Goal: Task Accomplishment & Management: Manage account settings

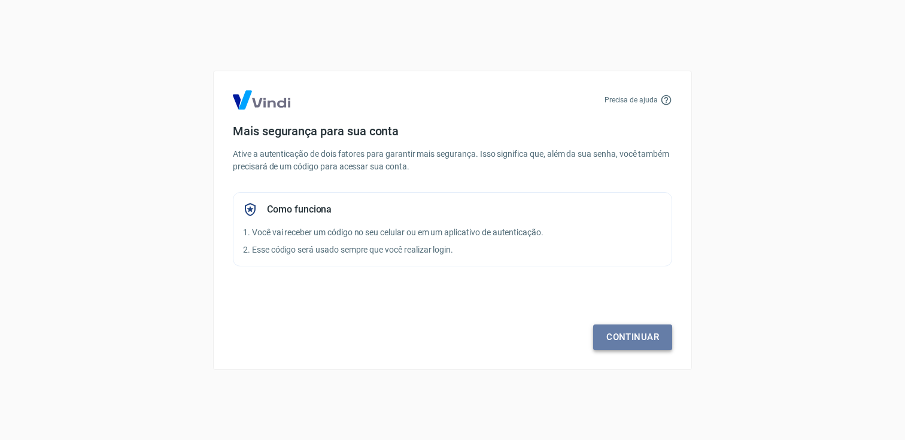
click at [633, 335] on link "Continuar" at bounding box center [632, 336] width 79 height 25
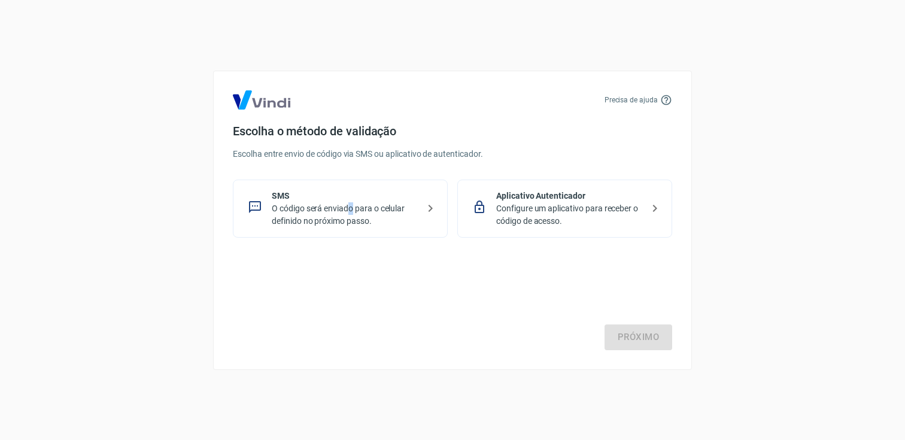
click at [351, 209] on p "O código será enviado para o celular definido no próximo passo." at bounding box center [345, 214] width 147 height 25
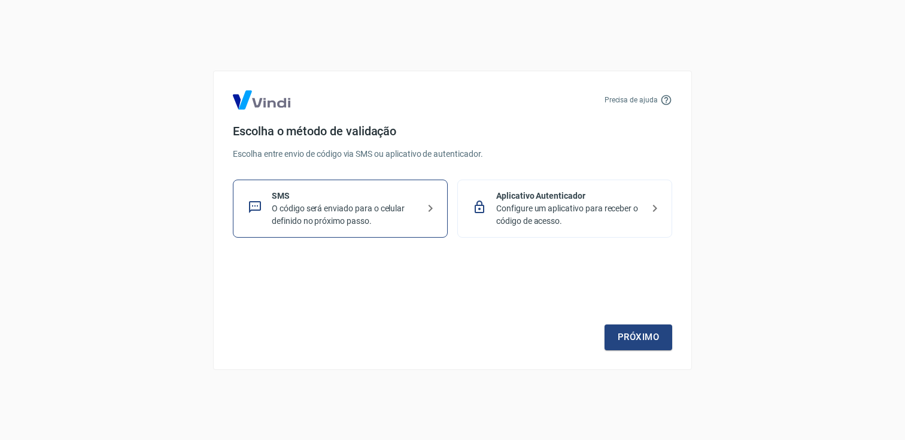
click at [576, 202] on p "Configure um aplicativo para receber o código de acesso." at bounding box center [569, 214] width 147 height 25
click at [636, 345] on link "Próximo" at bounding box center [638, 336] width 68 height 25
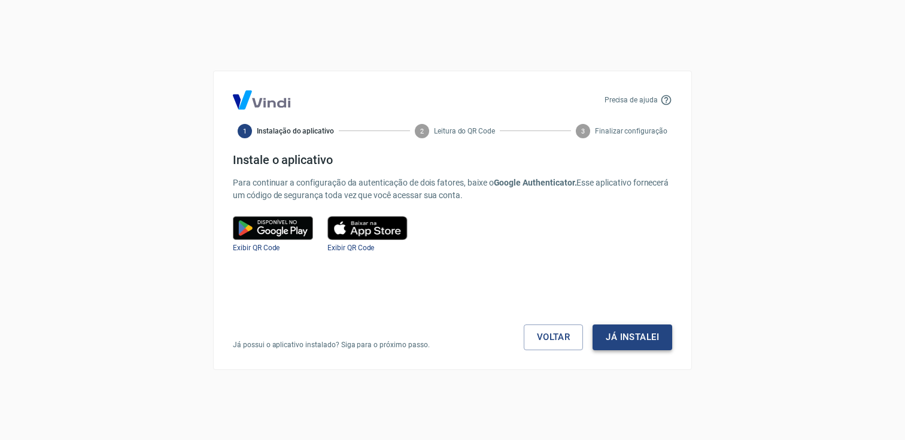
click at [622, 341] on button "Já instalei" at bounding box center [632, 336] width 80 height 25
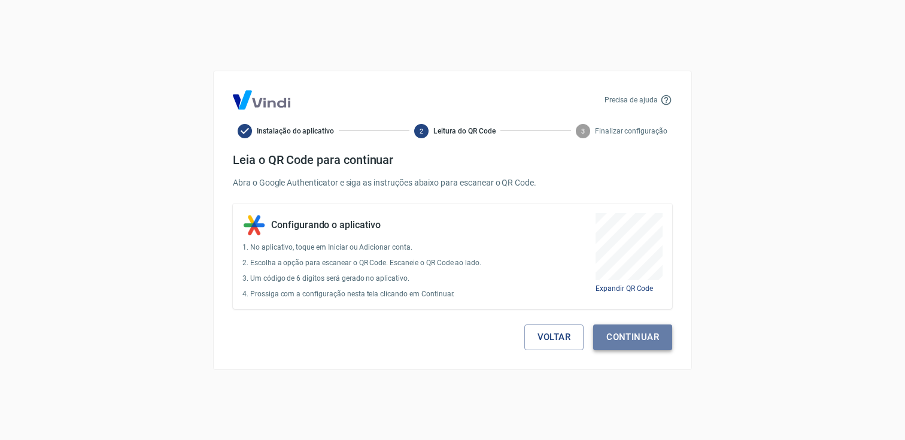
click at [653, 341] on button "Continuar" at bounding box center [632, 336] width 79 height 25
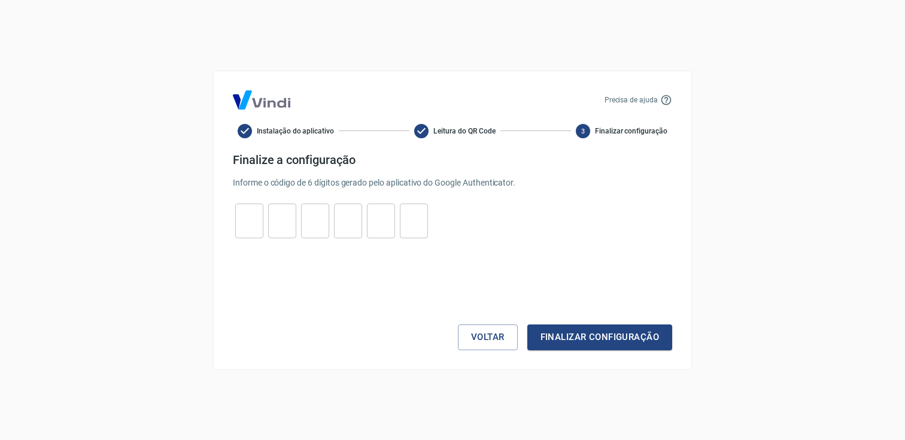
click at [249, 215] on input "tel" at bounding box center [249, 221] width 28 height 26
type input "8"
type input "0"
type input "6"
type input "4"
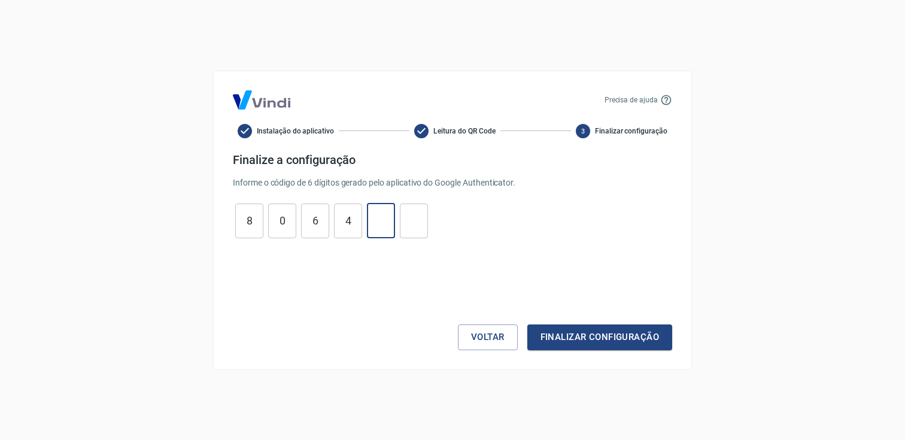
type input "1"
type input "7"
click at [593, 339] on button "Finalizar configuração" at bounding box center [599, 336] width 145 height 25
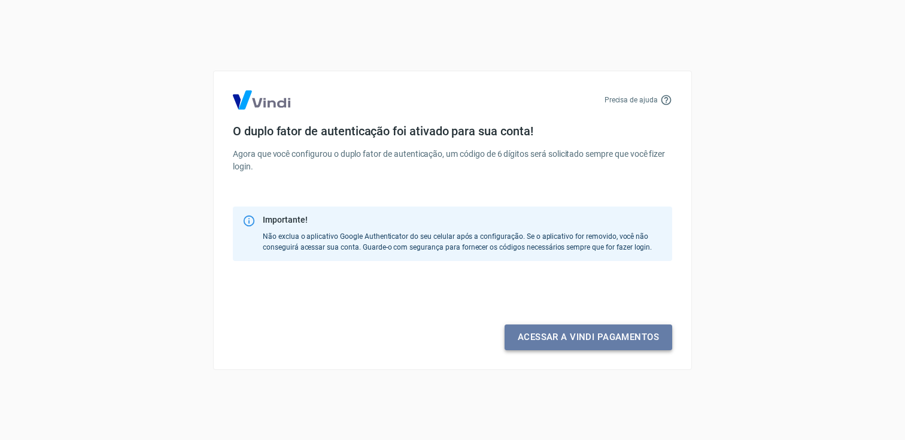
click at [577, 343] on link "Acessar a Vindi pagamentos" at bounding box center [588, 336] width 168 height 25
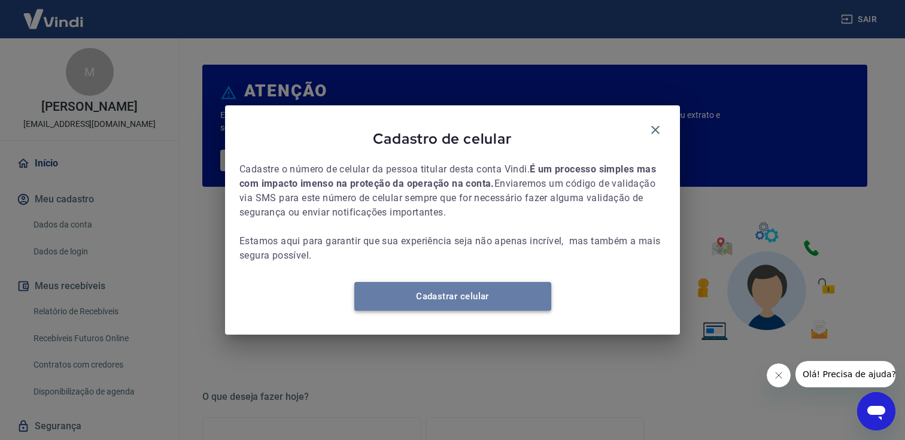
click at [443, 298] on link "Cadastrar celular" at bounding box center [452, 296] width 197 height 29
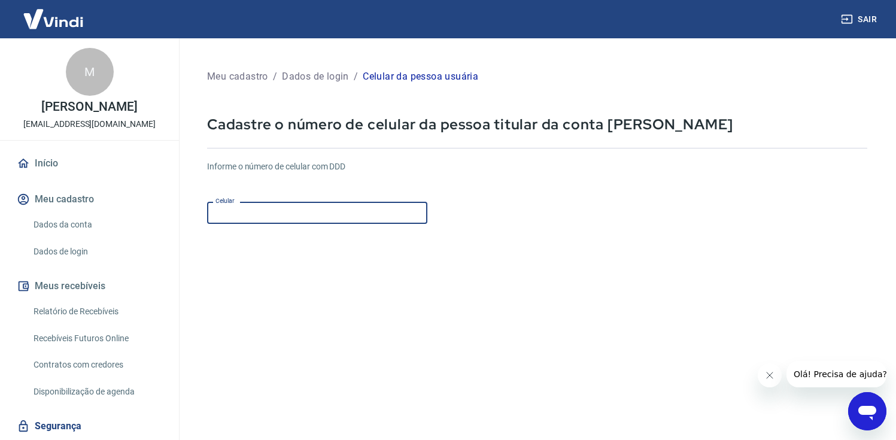
click at [344, 214] on input "Celular" at bounding box center [317, 213] width 220 height 22
type input "[PHONE_NUMBER]"
click at [400, 338] on form "Informe o número de celular com DDD Celular (11) 98967-5208 Celular Continuar C…" at bounding box center [537, 326] width 660 height 350
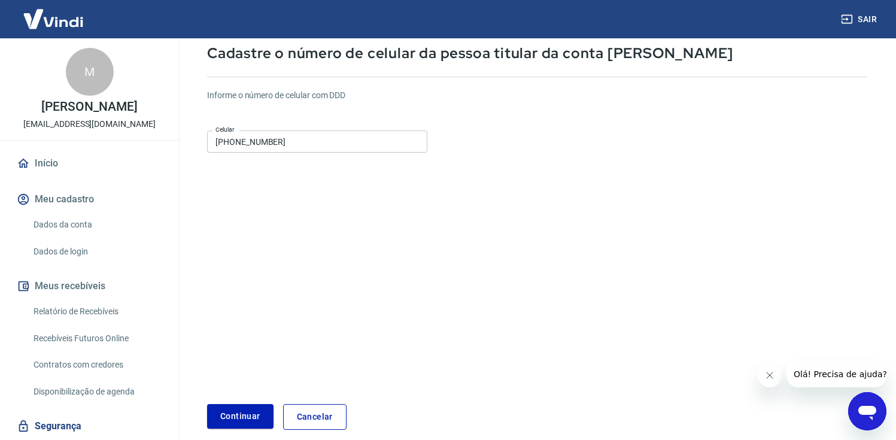
scroll to position [68, 0]
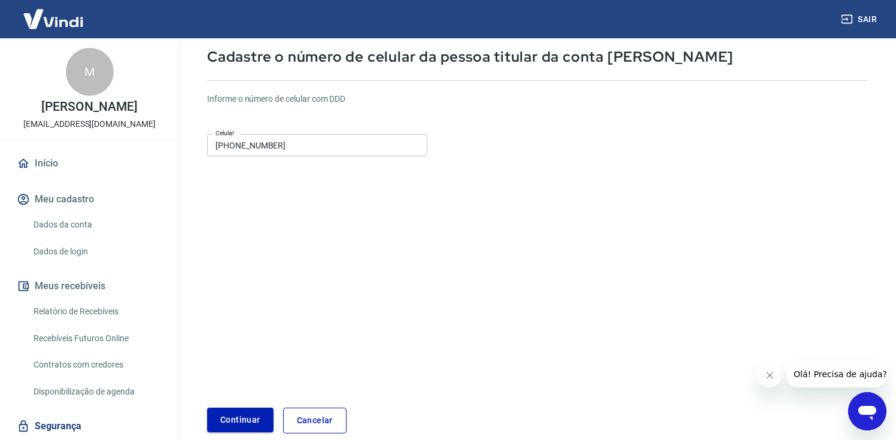
click at [239, 421] on button "Continuar" at bounding box center [240, 420] width 66 height 25
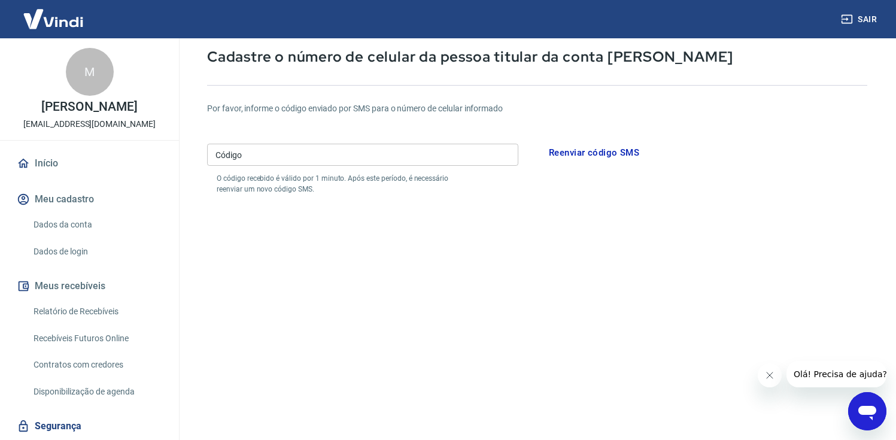
click at [314, 151] on input "Código" at bounding box center [362, 155] width 311 height 22
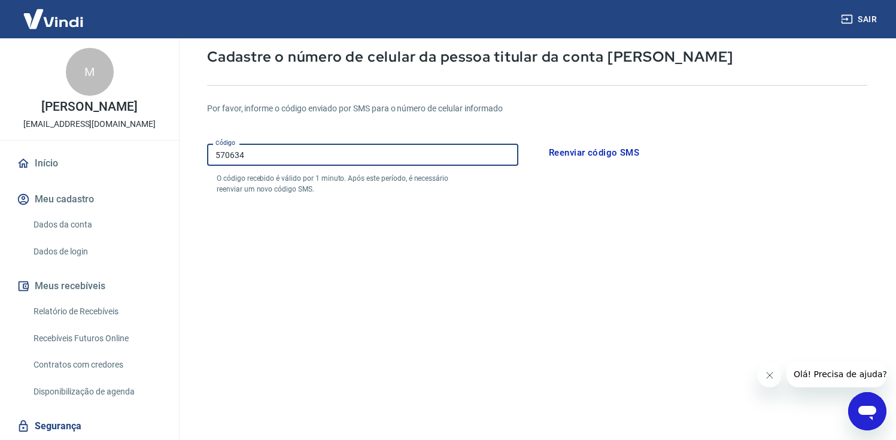
type input "570634"
click at [562, 152] on button "Reenviar código SMS" at bounding box center [594, 152] width 104 height 25
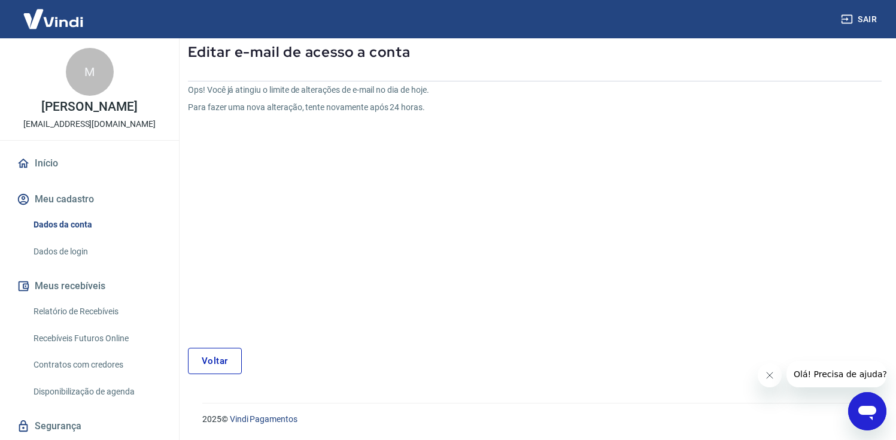
click at [224, 362] on link "Voltar" at bounding box center [215, 361] width 54 height 26
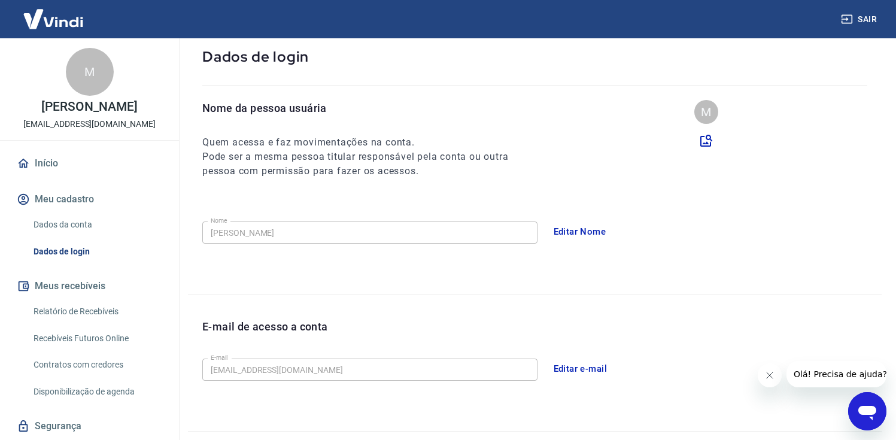
scroll to position [285, 0]
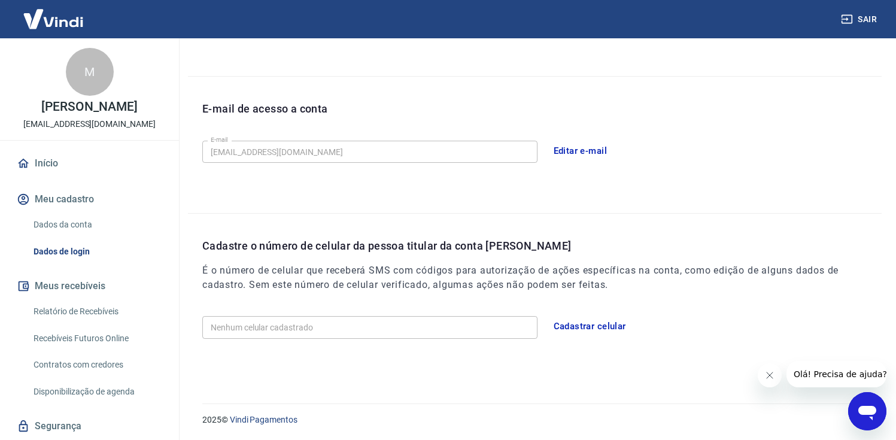
click at [72, 171] on link "Início" at bounding box center [89, 163] width 150 height 26
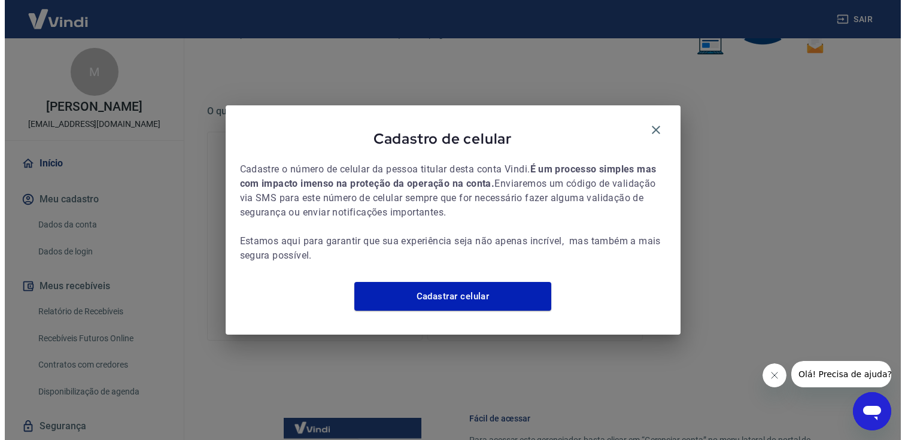
scroll to position [641, 0]
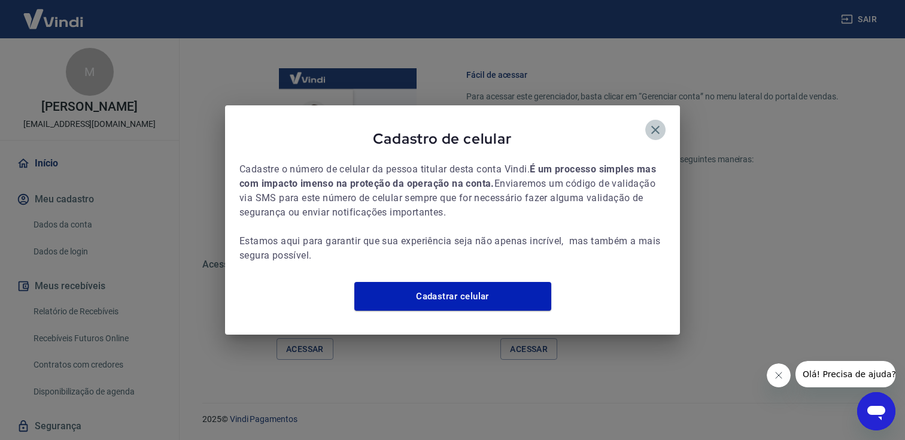
click at [662, 123] on icon "button" at bounding box center [655, 130] width 14 height 14
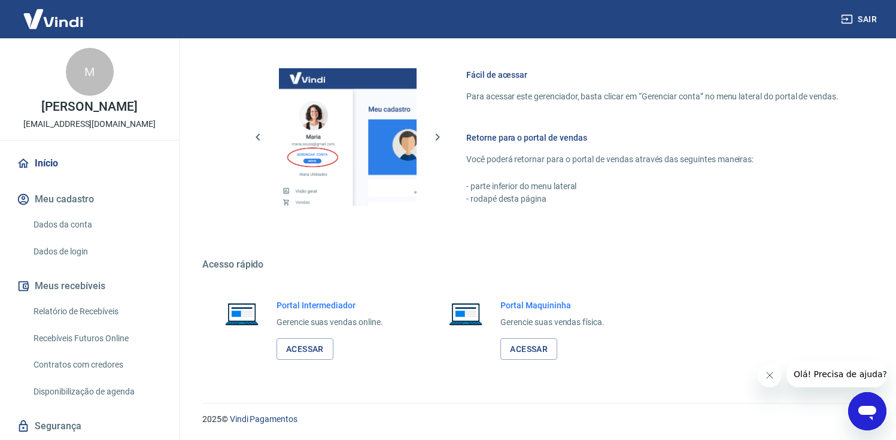
click at [107, 130] on p "[EMAIL_ADDRESS][DOMAIN_NAME]" at bounding box center [89, 124] width 132 height 13
copy div "M MARINA MIE MURAKOSHI"
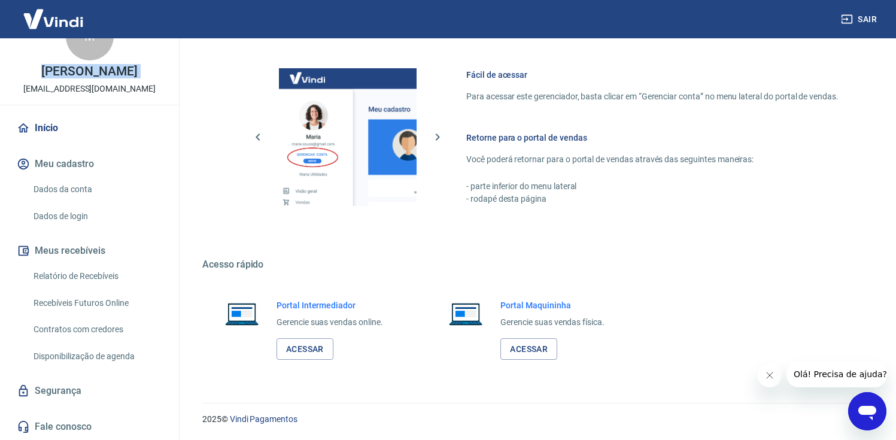
click at [65, 129] on link "Início" at bounding box center [89, 128] width 150 height 26
click at [79, 199] on link "Dados da conta" at bounding box center [97, 189] width 136 height 25
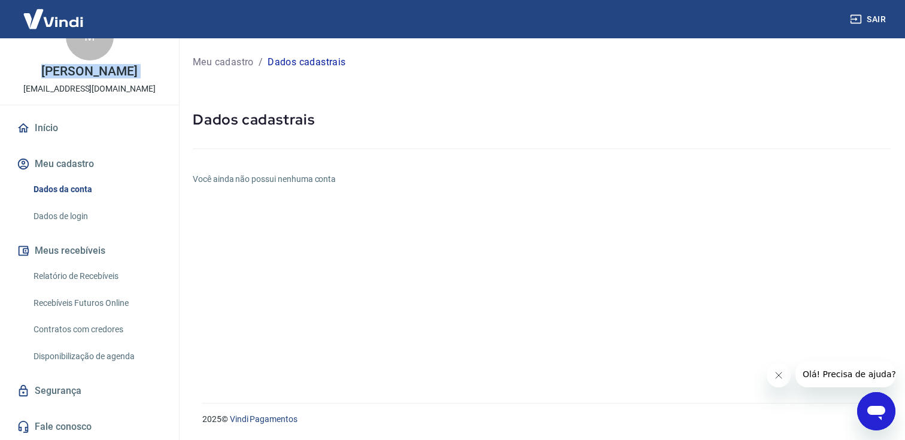
click at [77, 217] on link "Dados de login" at bounding box center [97, 216] width 136 height 25
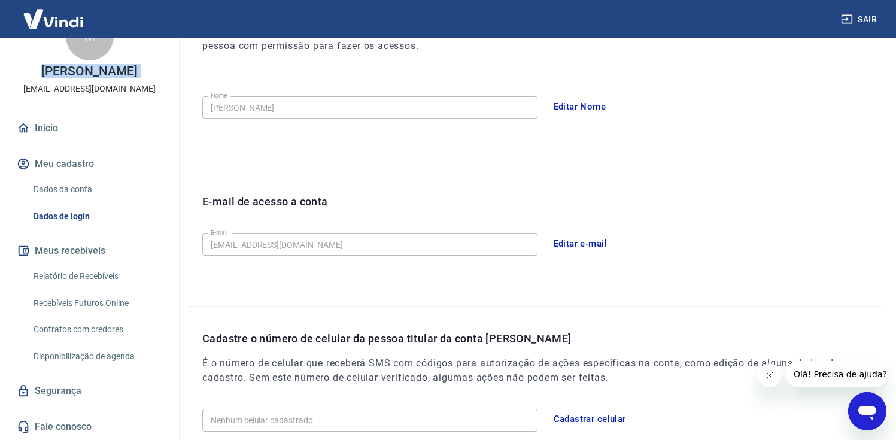
scroll to position [285, 0]
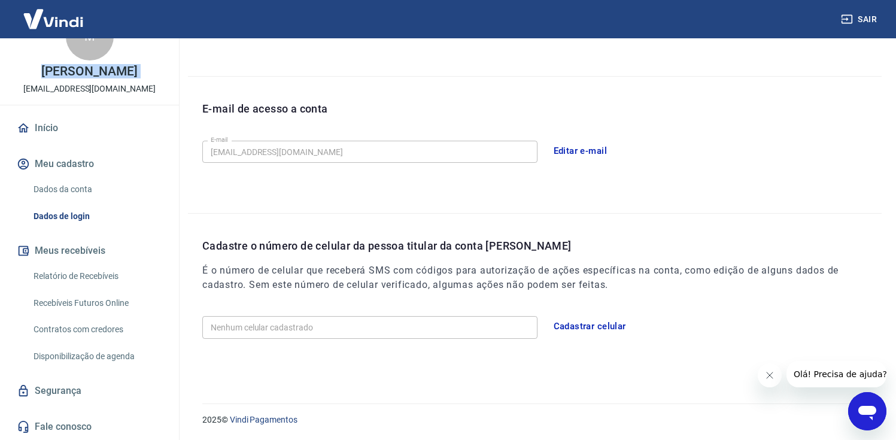
click at [77, 383] on link "Segurança" at bounding box center [89, 391] width 150 height 26
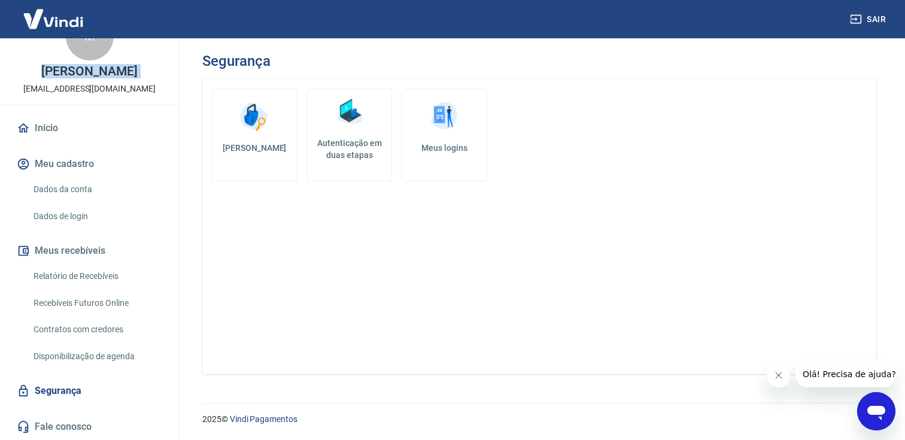
click at [476, 118] on link "Meus logins" at bounding box center [445, 135] width 86 height 93
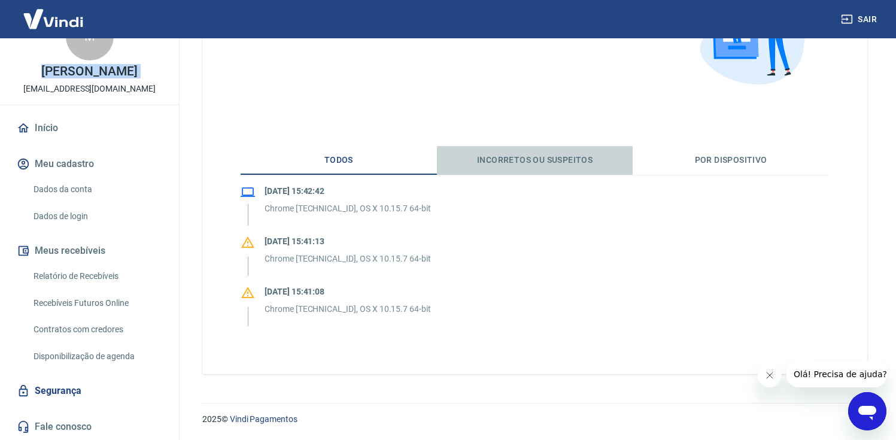
click at [541, 159] on button "Incorretos ou suspeitos" at bounding box center [535, 160] width 196 height 29
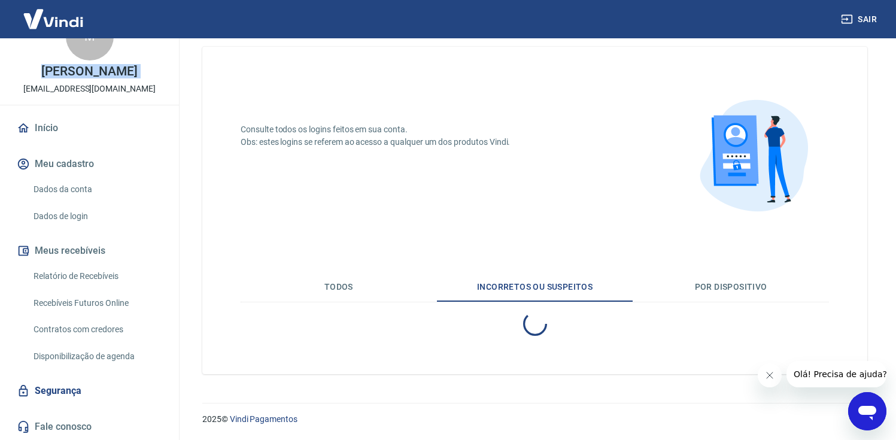
scroll to position [109, 0]
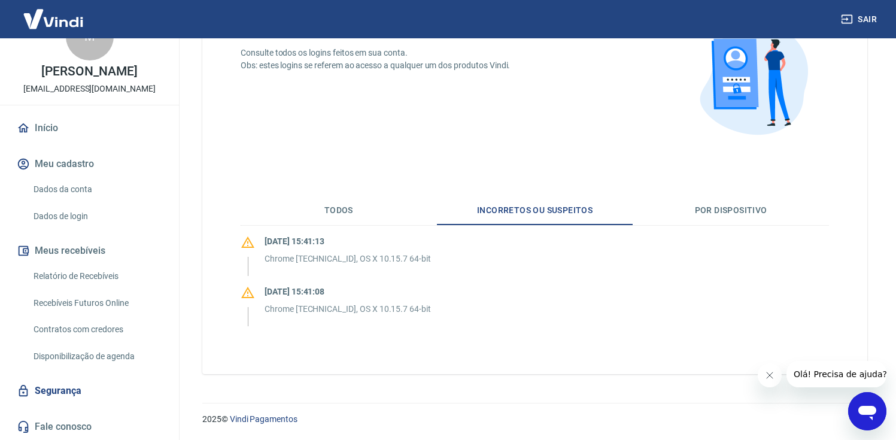
click at [707, 181] on div "Consulte todos os logins feitos em sua conta. Obs: estes logins se referem ao a…" at bounding box center [534, 172] width 665 height 404
click at [721, 208] on button "Por dispositivo" at bounding box center [731, 210] width 196 height 29
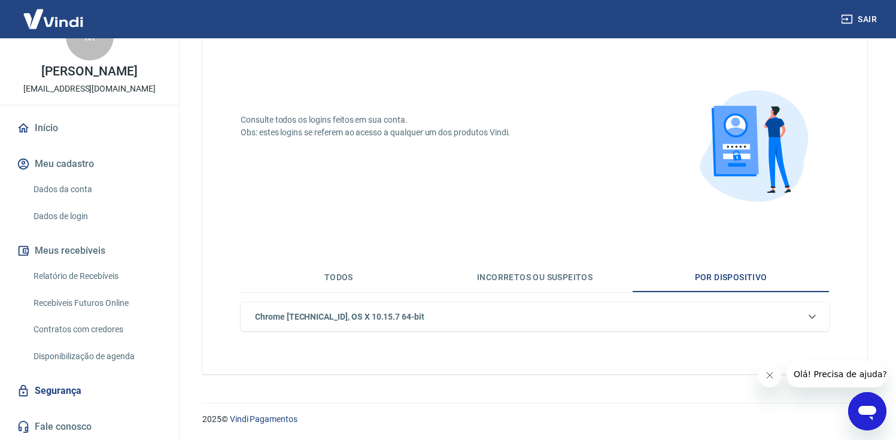
click at [315, 267] on button "Todos" at bounding box center [339, 277] width 196 height 29
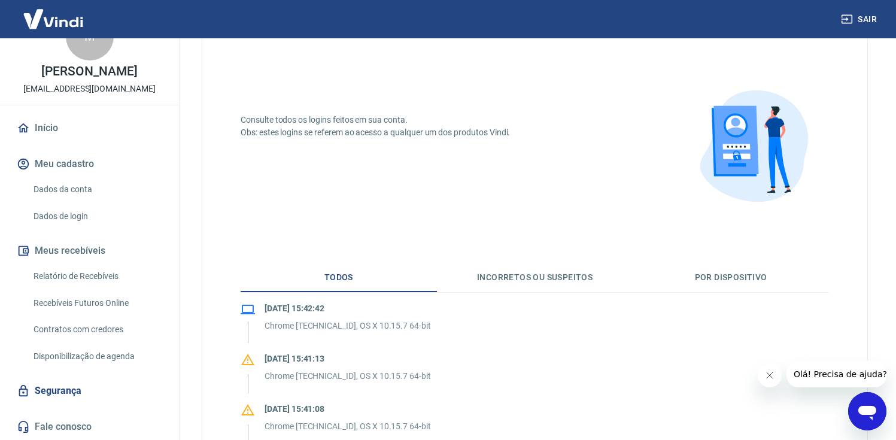
scroll to position [0, 0]
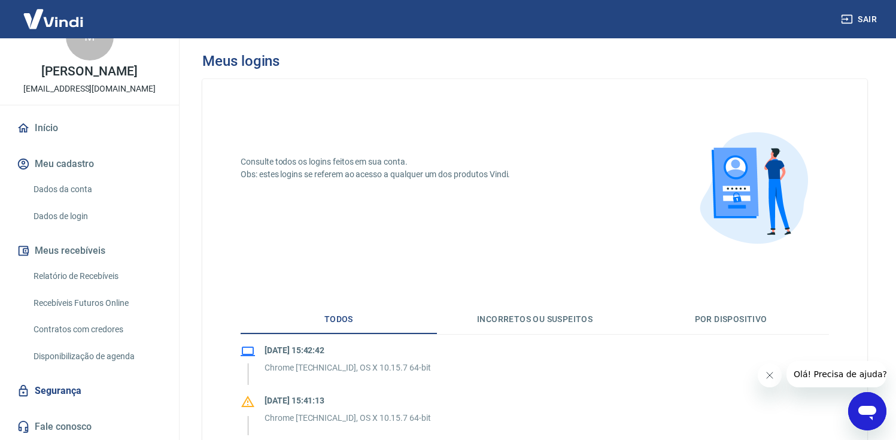
click at [349, 238] on div "Consulte todos os logins feitos em sua conta. Obs: estes logins se referem ao a…" at bounding box center [375, 211] width 269 height 111
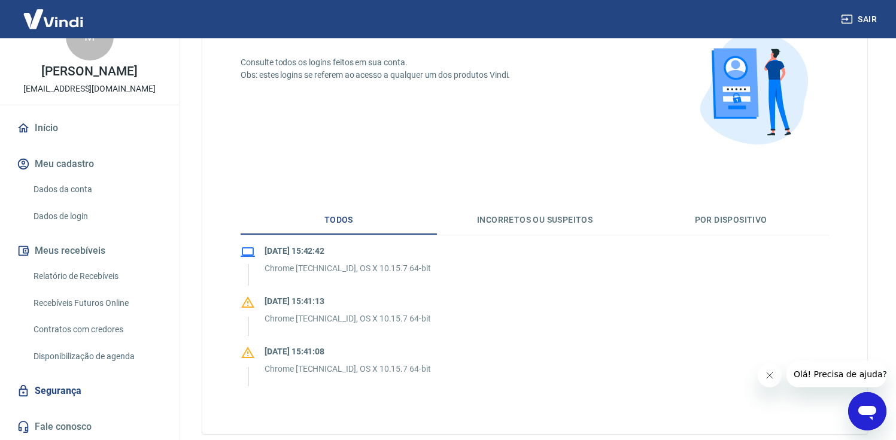
scroll to position [105, 0]
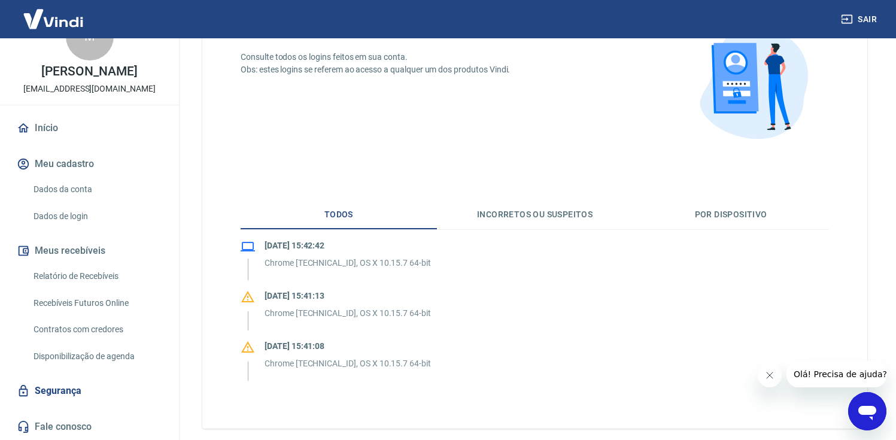
click at [110, 130] on link "Início" at bounding box center [89, 128] width 150 height 26
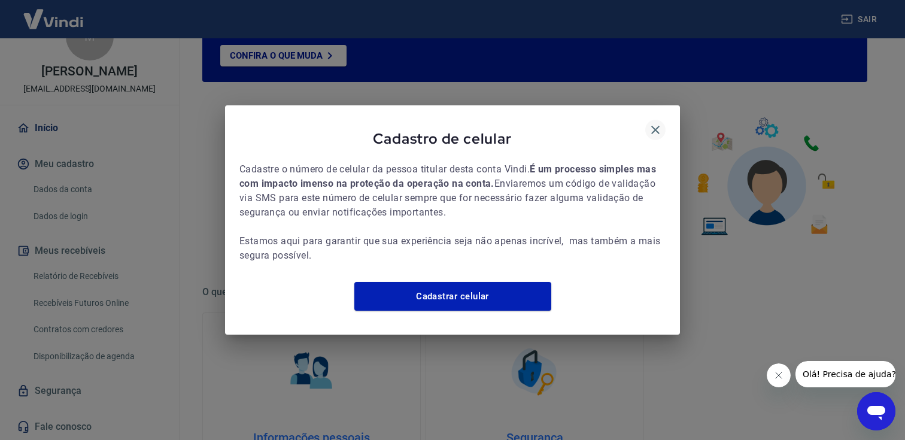
click at [651, 125] on icon "button" at bounding box center [655, 130] width 14 height 14
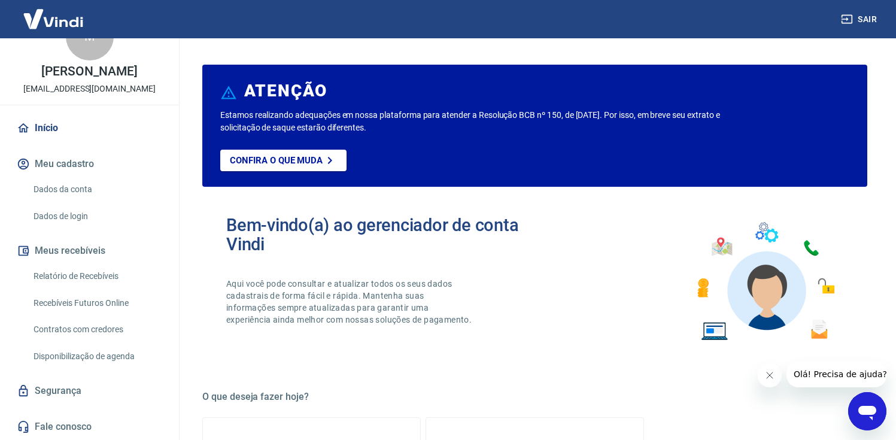
click at [87, 187] on link "Dados da conta" at bounding box center [97, 189] width 136 height 25
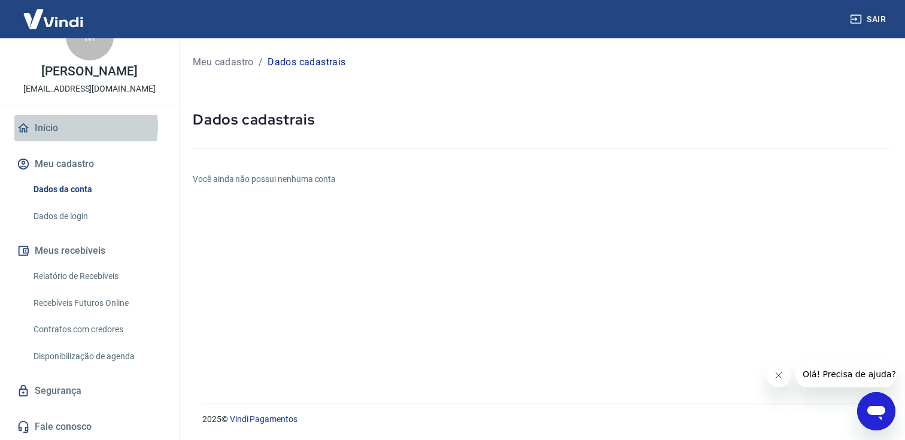
click at [80, 126] on link "Início" at bounding box center [89, 128] width 150 height 26
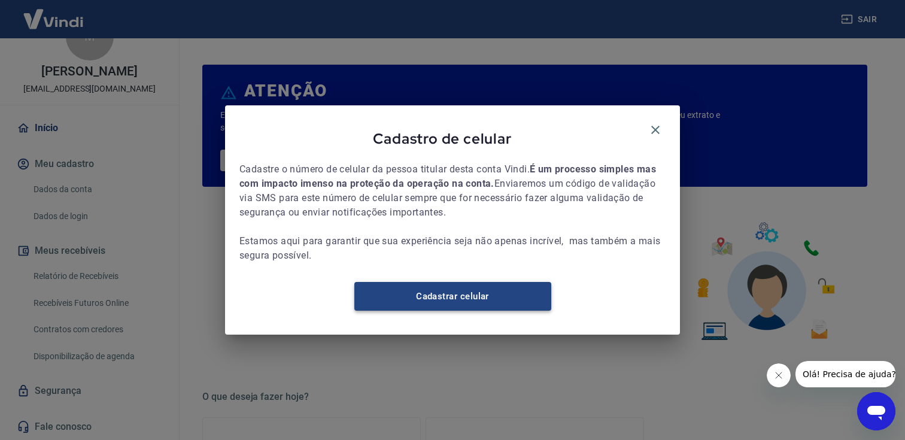
click at [440, 309] on link "Cadastrar celular" at bounding box center [452, 296] width 197 height 29
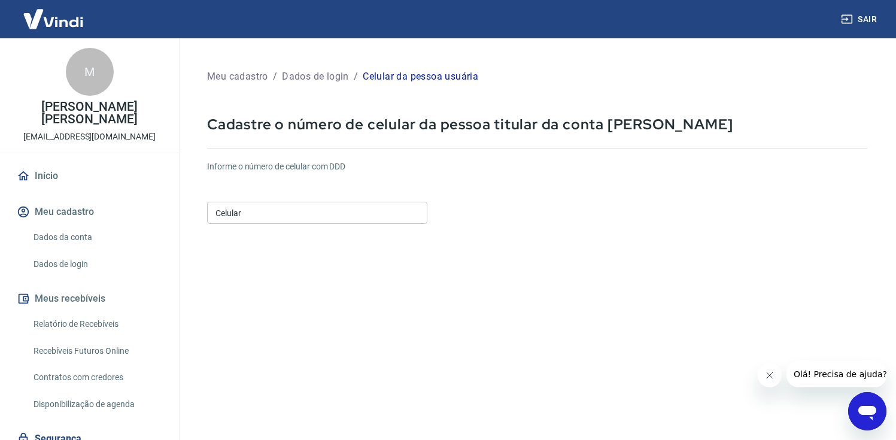
click at [351, 213] on input "Celular" at bounding box center [317, 213] width 220 height 22
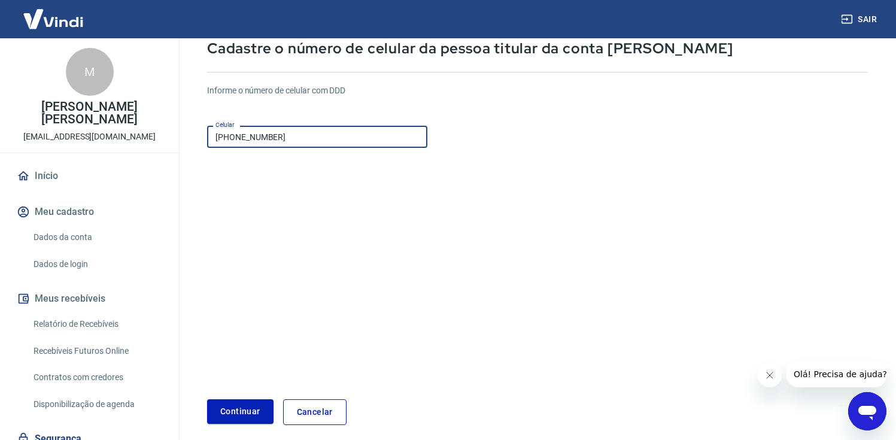
scroll to position [127, 0]
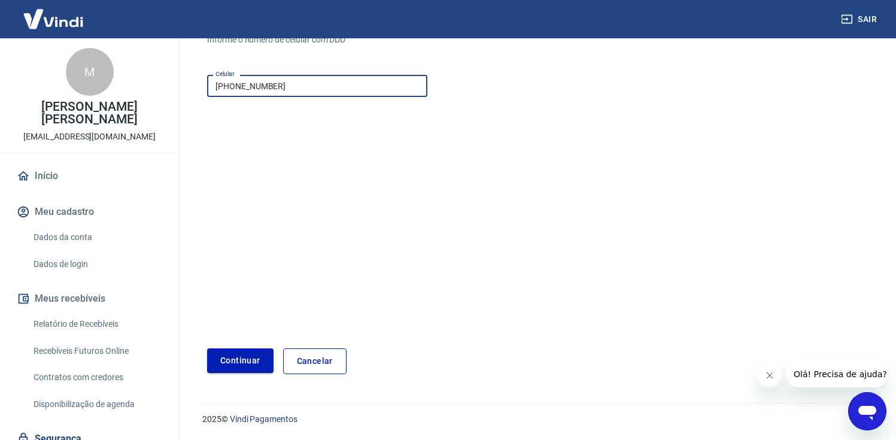
type input "[PHONE_NUMBER]"
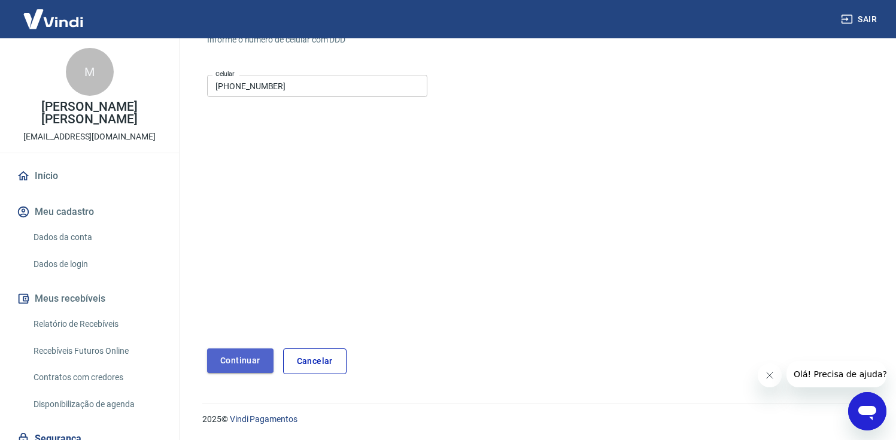
click at [231, 360] on button "Continuar" at bounding box center [240, 360] width 66 height 25
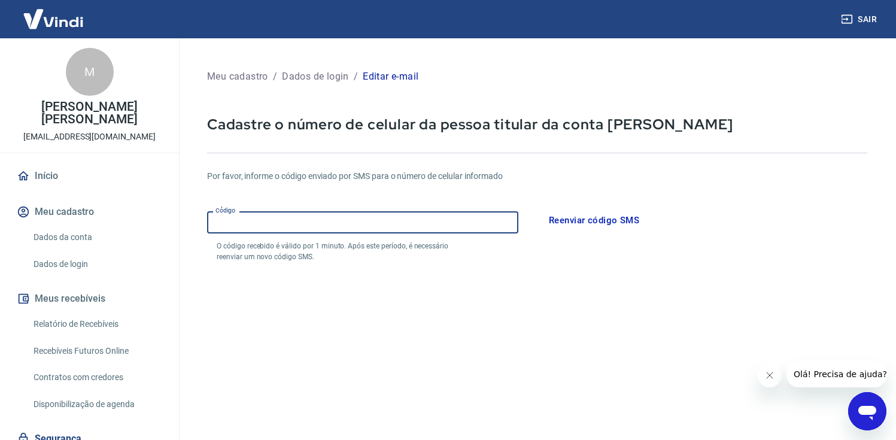
click at [471, 213] on input "Código" at bounding box center [362, 222] width 311 height 22
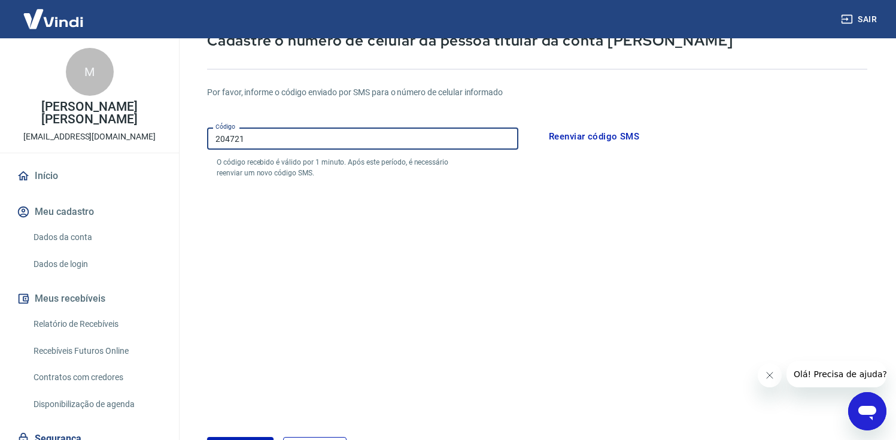
scroll to position [172, 0]
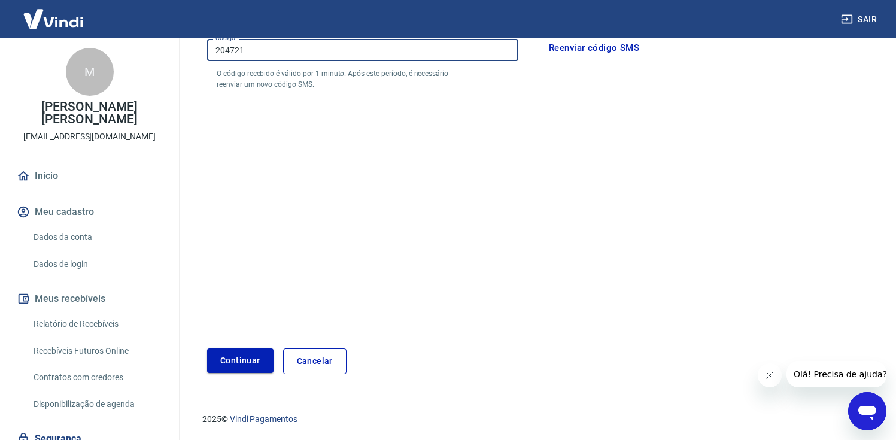
type input "204721"
click at [244, 357] on button "Continuar" at bounding box center [240, 360] width 66 height 25
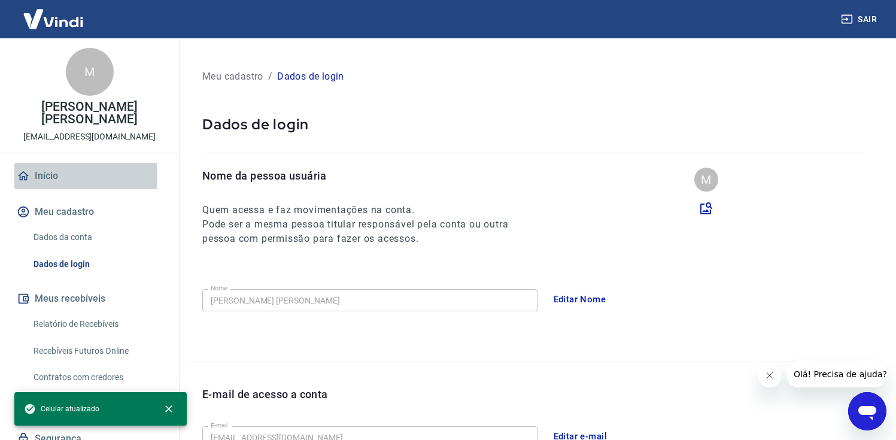
click at [35, 163] on link "Início" at bounding box center [89, 176] width 150 height 26
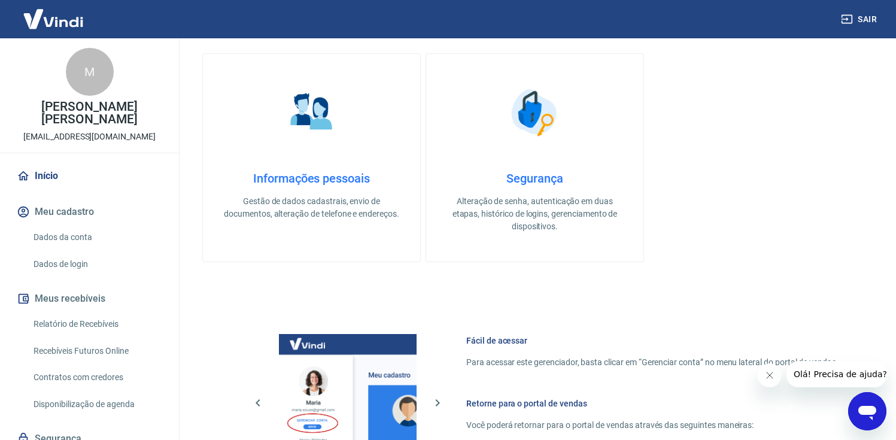
scroll to position [365, 0]
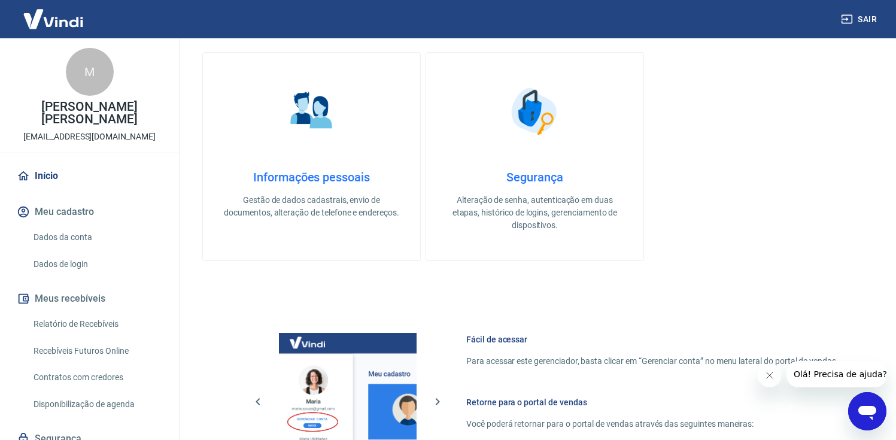
click at [303, 203] on p "Gestão de dados cadastrais, envio de documentos, alteração de telefone e endere…" at bounding box center [311, 206] width 179 height 25
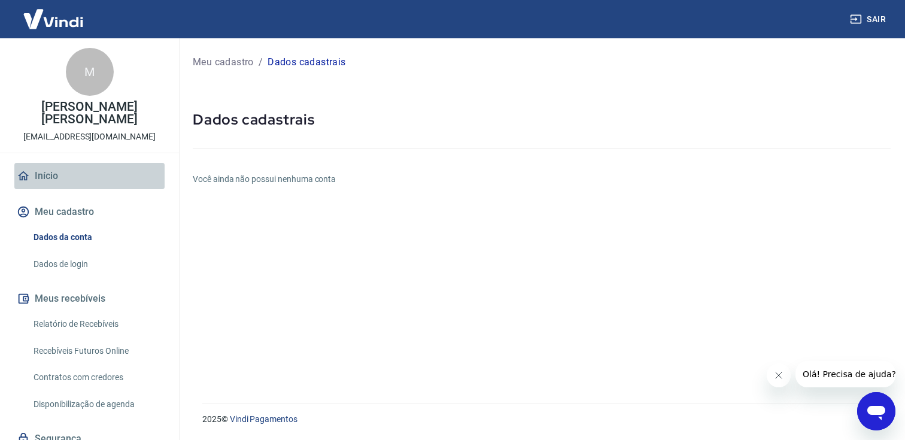
click at [93, 163] on link "Início" at bounding box center [89, 176] width 150 height 26
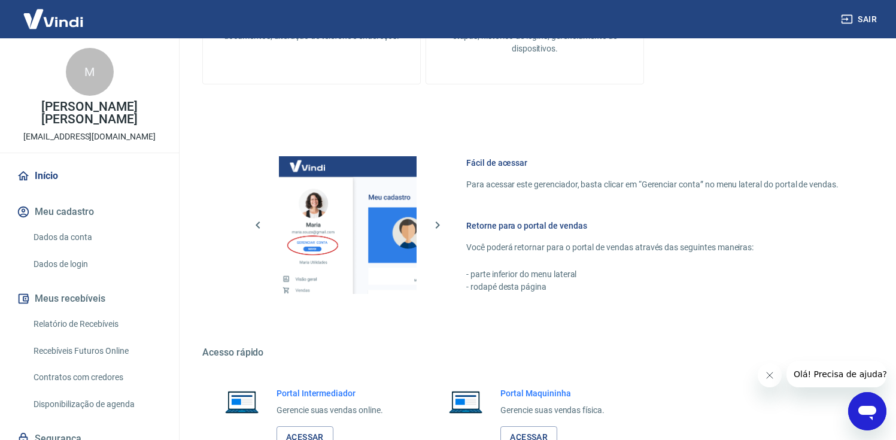
scroll to position [641, 0]
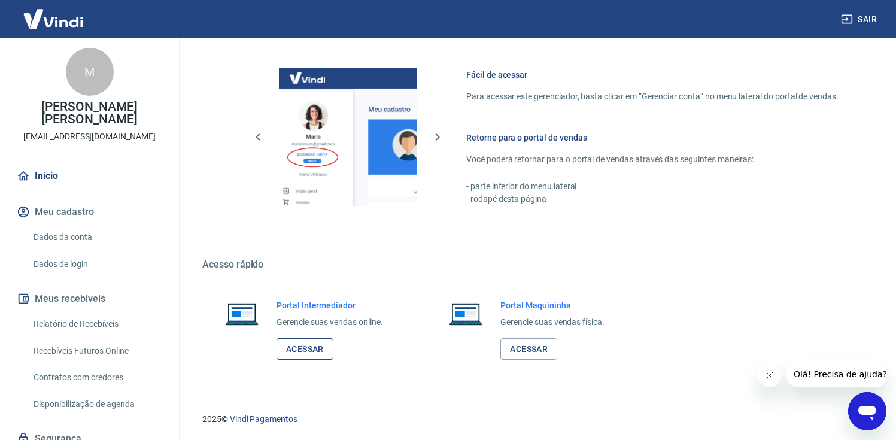
click at [313, 338] on link "Acessar" at bounding box center [304, 349] width 57 height 22
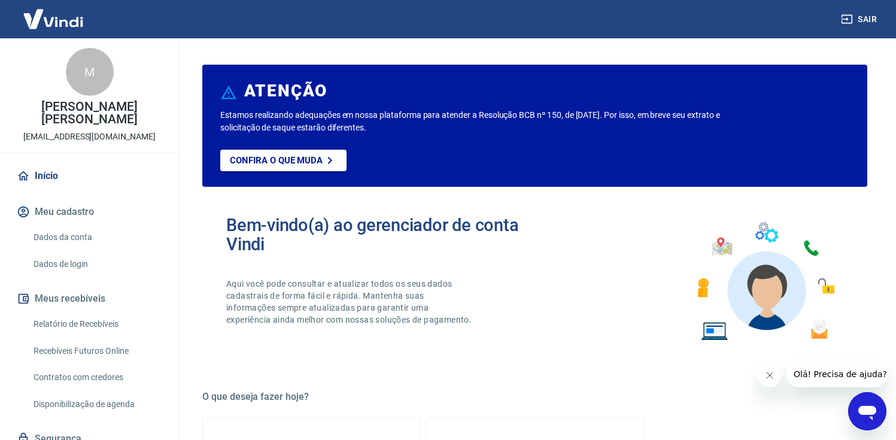
scroll to position [35, 0]
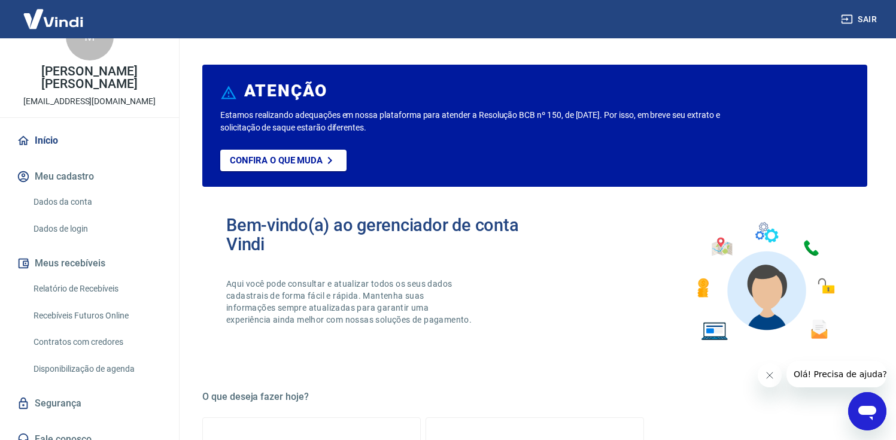
click at [49, 390] on link "Segurança" at bounding box center [89, 403] width 150 height 26
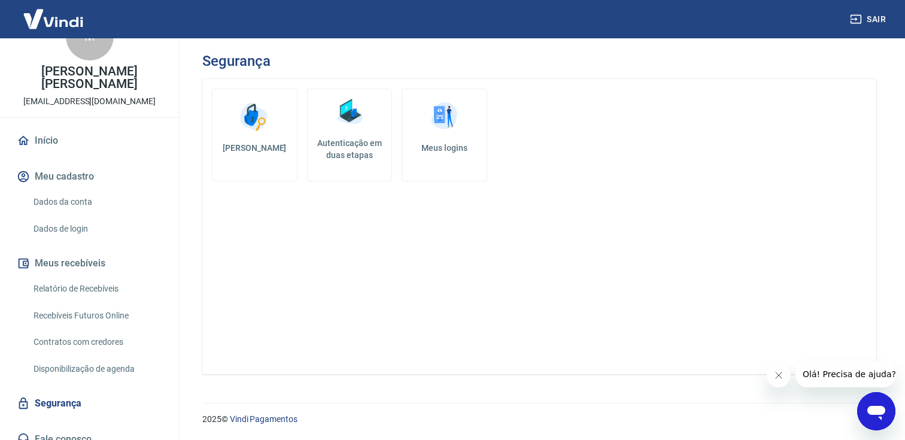
click at [246, 135] on link "Alterar senha" at bounding box center [255, 135] width 86 height 93
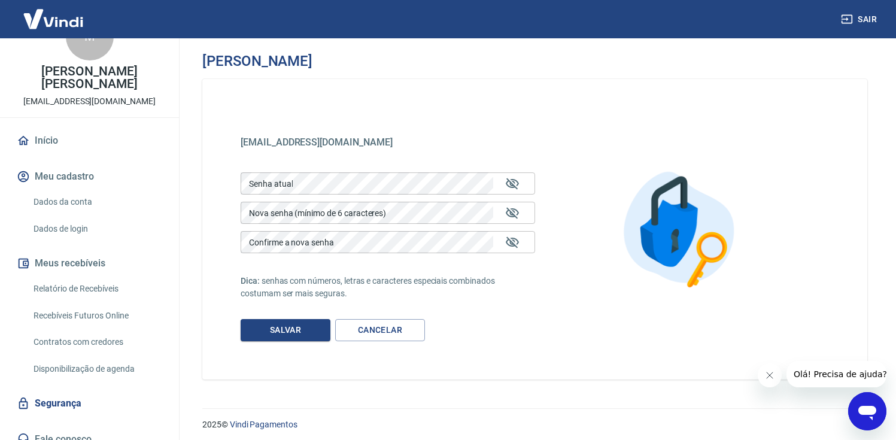
click at [409, 111] on div "figliastudio@gmail.com figliastudio@gmail.com Senha atual Senha atual Nova senh…" at bounding box center [534, 229] width 665 height 300
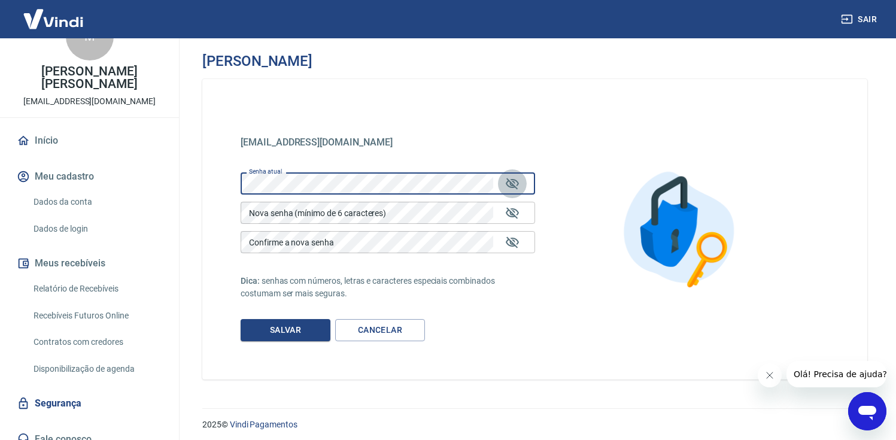
click at [513, 181] on icon "Mostrar/esconder senha" at bounding box center [512, 183] width 13 height 11
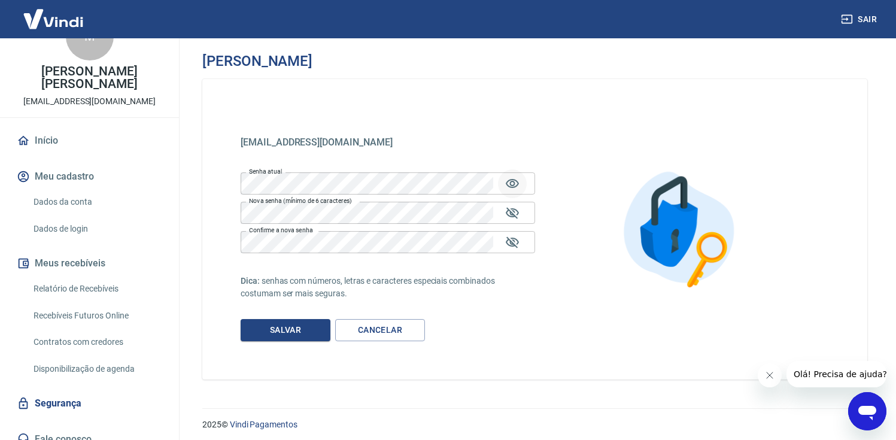
click at [324, 262] on form "Senha atual Senha atual Nova senha (mínimo de 6 caracteres) Nova senha (mínimo …" at bounding box center [388, 255] width 294 height 174
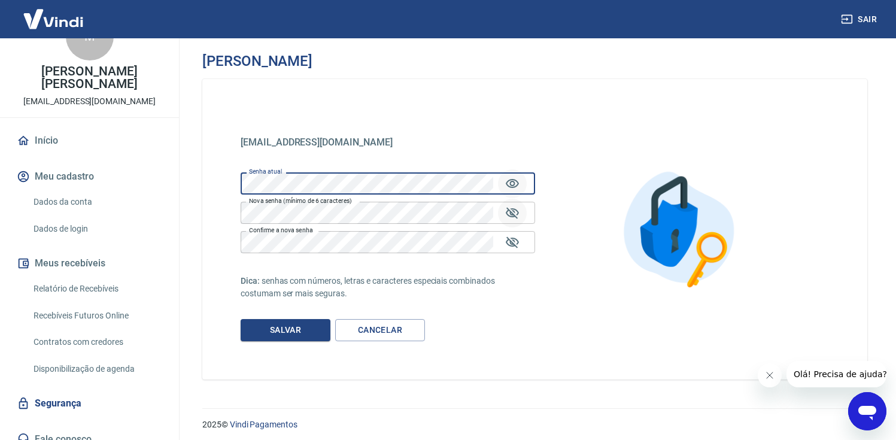
click at [509, 211] on icon "Mostrar/esconder senha" at bounding box center [512, 212] width 13 height 11
click at [519, 230] on button "Mostrar/esconder senha" at bounding box center [512, 242] width 29 height 29
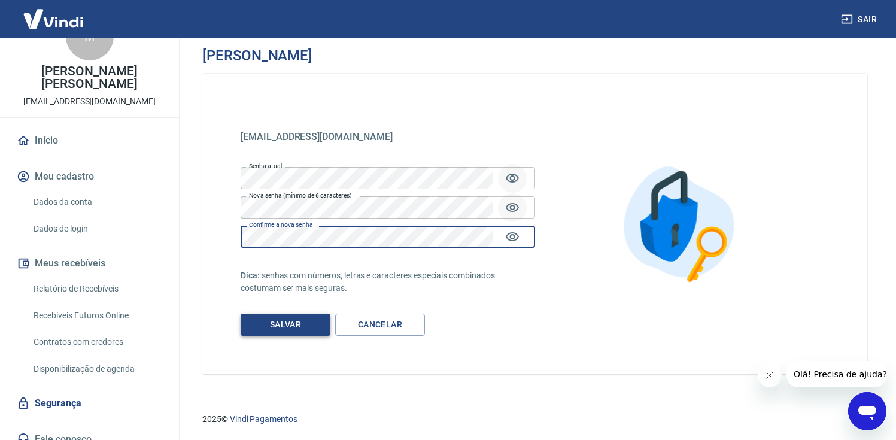
click at [284, 324] on button "Salvar" at bounding box center [286, 325] width 90 height 22
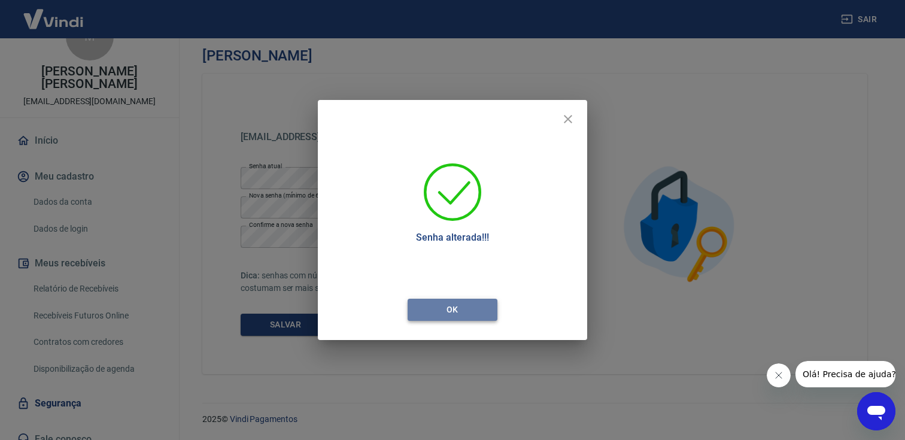
click at [448, 311] on button "Ok" at bounding box center [453, 310] width 90 height 22
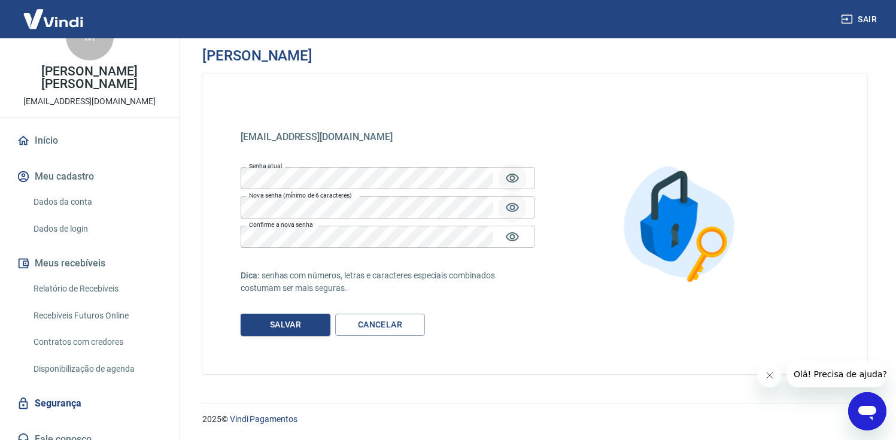
click at [497, 111] on div "figliastudio@gmail.com figliastudio@gmail.com Senha atual Senha atual Nova senh…" at bounding box center [534, 224] width 665 height 300
click at [78, 128] on link "Início" at bounding box center [89, 140] width 150 height 26
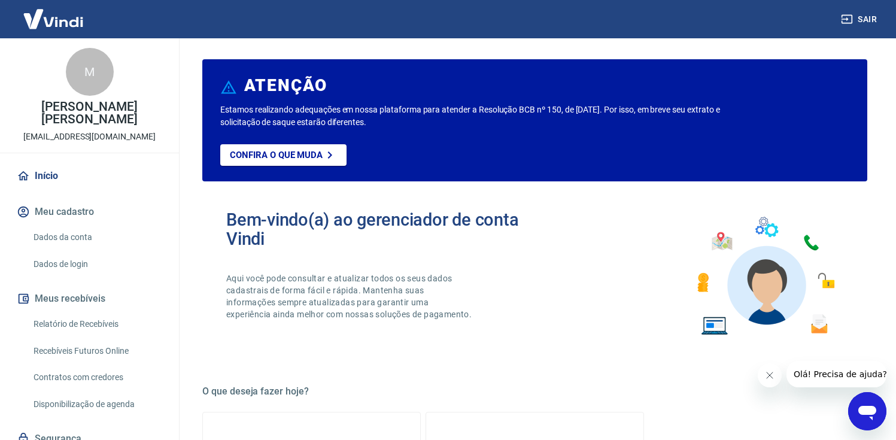
click at [60, 26] on img at bounding box center [53, 19] width 78 height 37
click at [104, 167] on link "Início" at bounding box center [89, 176] width 150 height 26
